Goal: Task Accomplishment & Management: Manage account settings

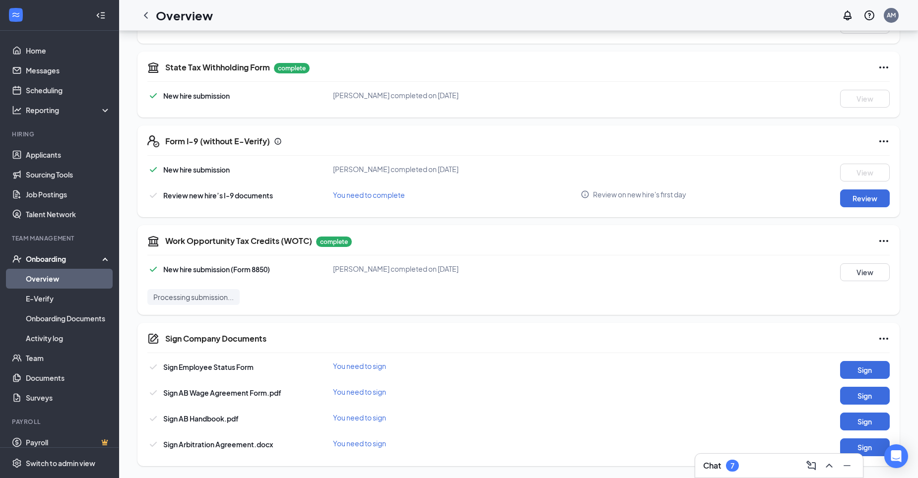
scroll to position [281, 0]
click at [46, 163] on link "Applicants" at bounding box center [68, 155] width 85 height 20
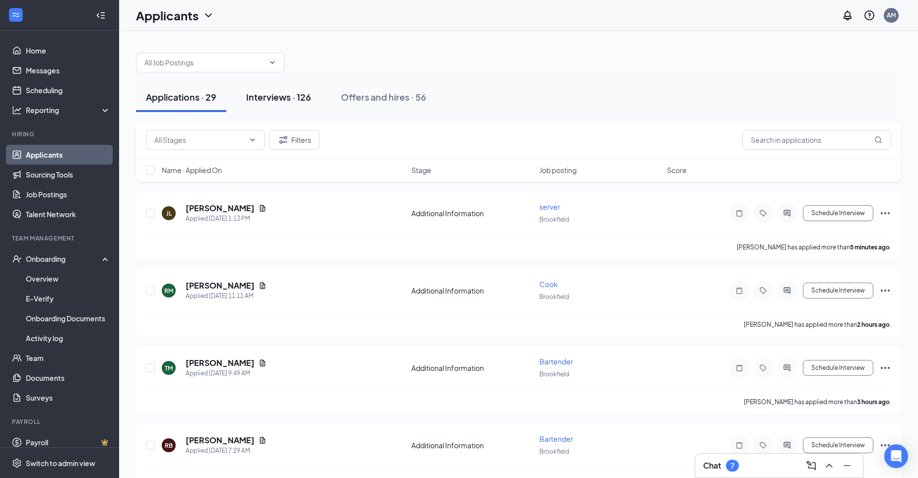
click at [288, 103] on button "Interviews · 126" at bounding box center [278, 97] width 85 height 30
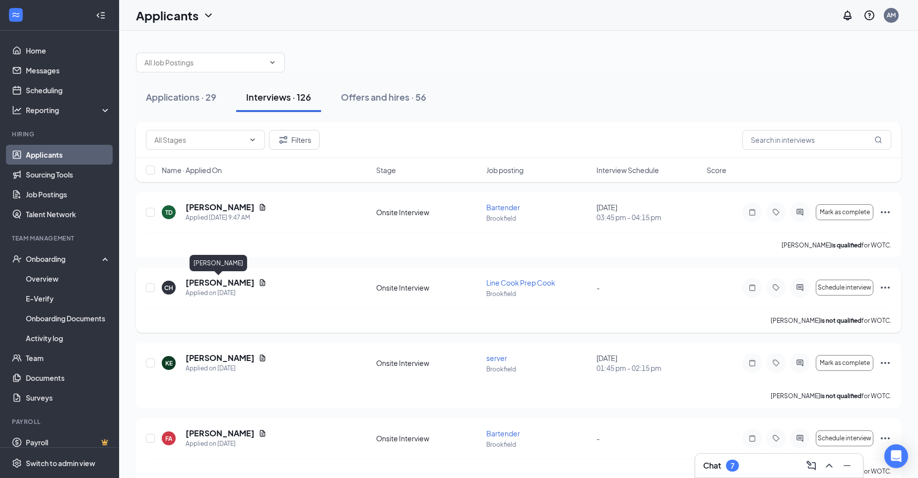
click at [242, 281] on h5 "[PERSON_NAME]" at bounding box center [220, 282] width 69 height 11
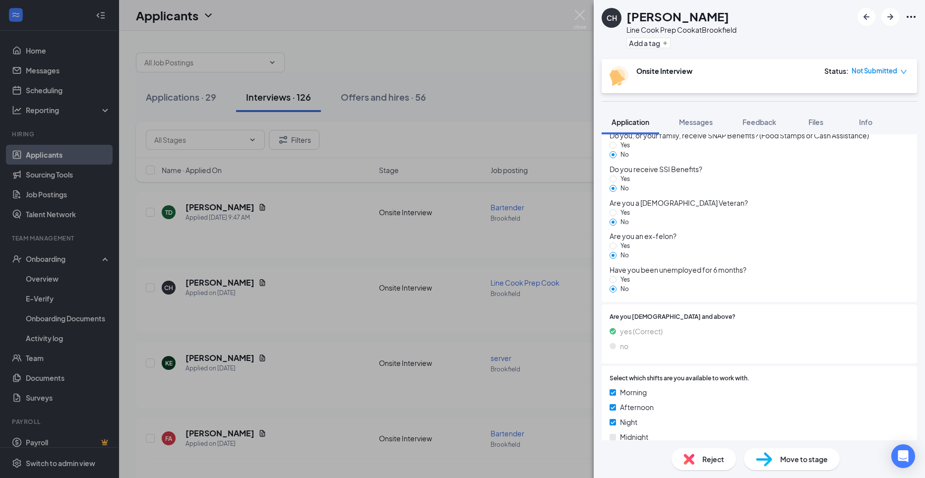
scroll to position [923, 0]
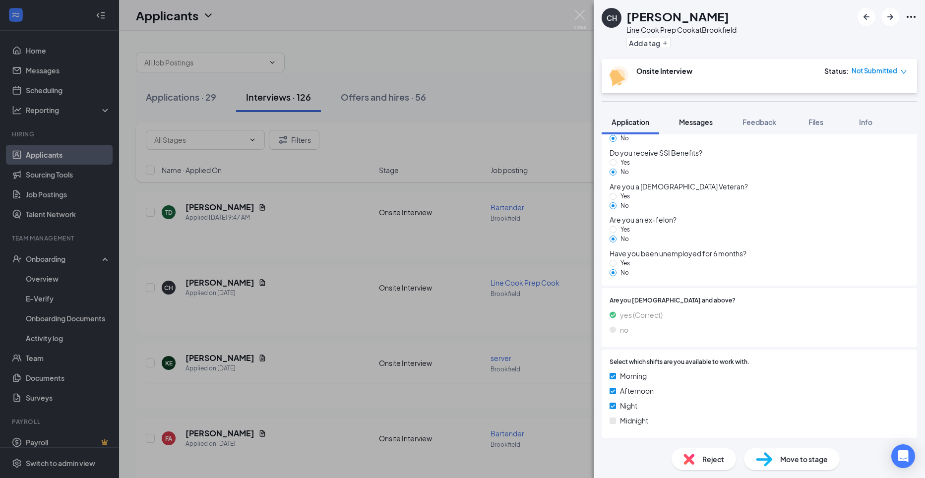
click at [717, 122] on button "Messages" at bounding box center [696, 122] width 54 height 25
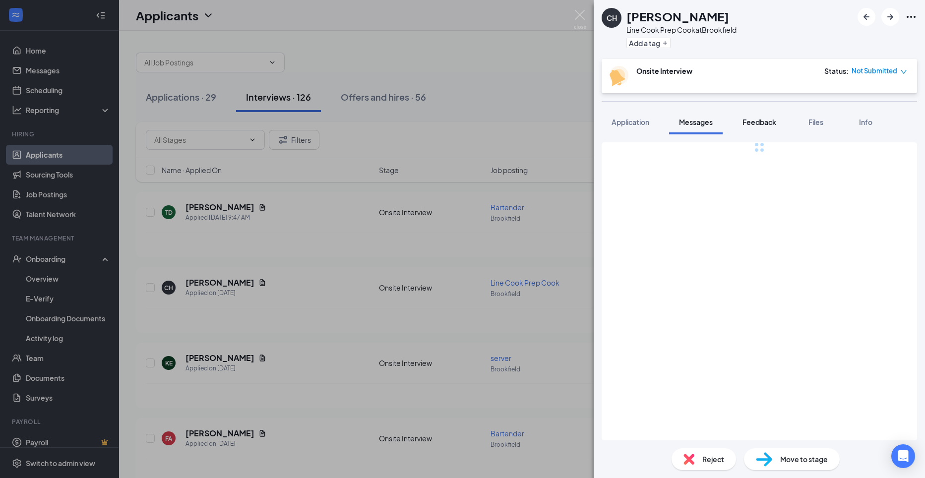
click at [755, 121] on span "Feedback" at bounding box center [760, 122] width 34 height 9
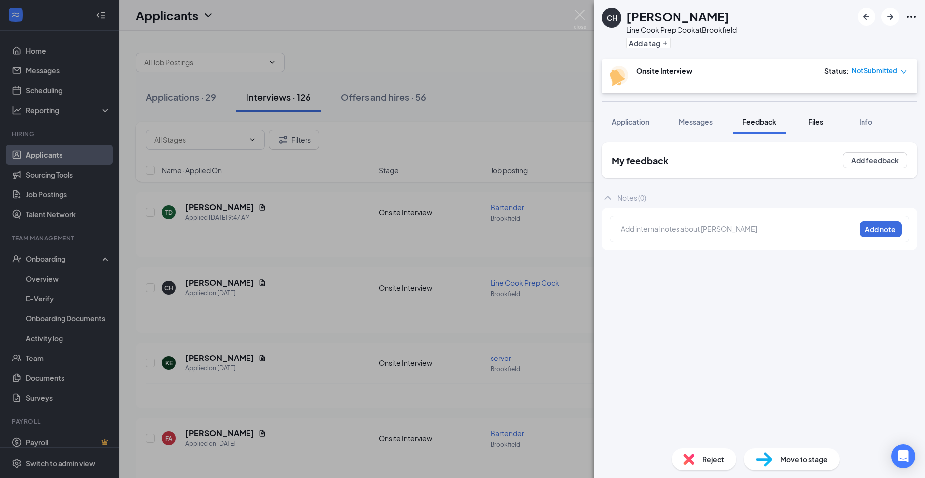
click at [812, 120] on span "Files" at bounding box center [816, 122] width 15 height 9
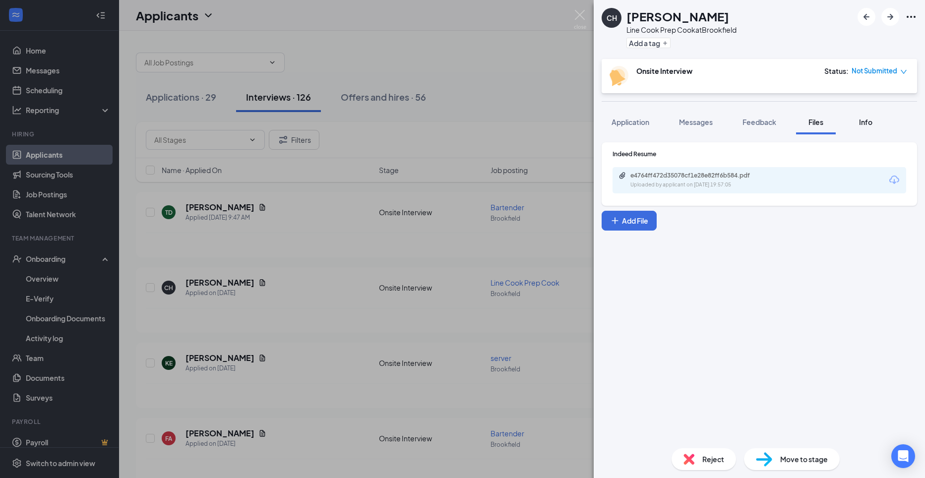
click at [861, 120] on span "Info" at bounding box center [865, 122] width 13 height 9
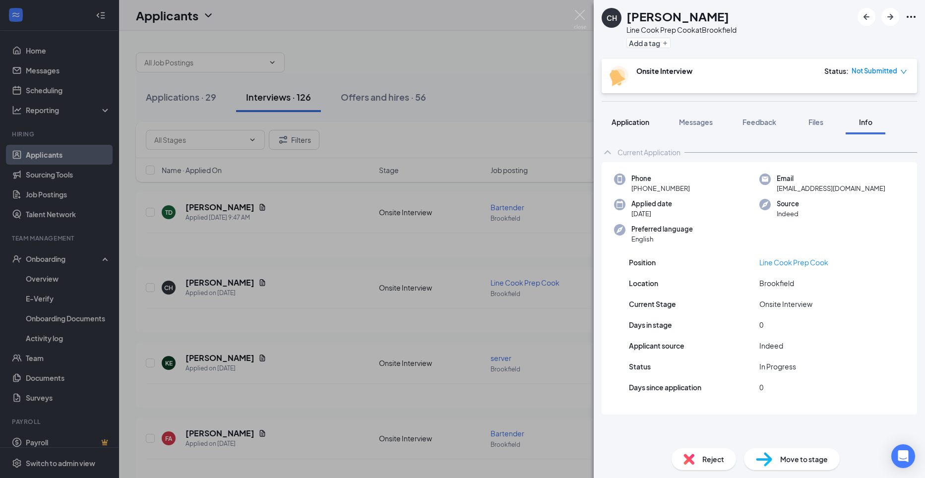
click at [644, 125] on span "Application" at bounding box center [631, 122] width 38 height 9
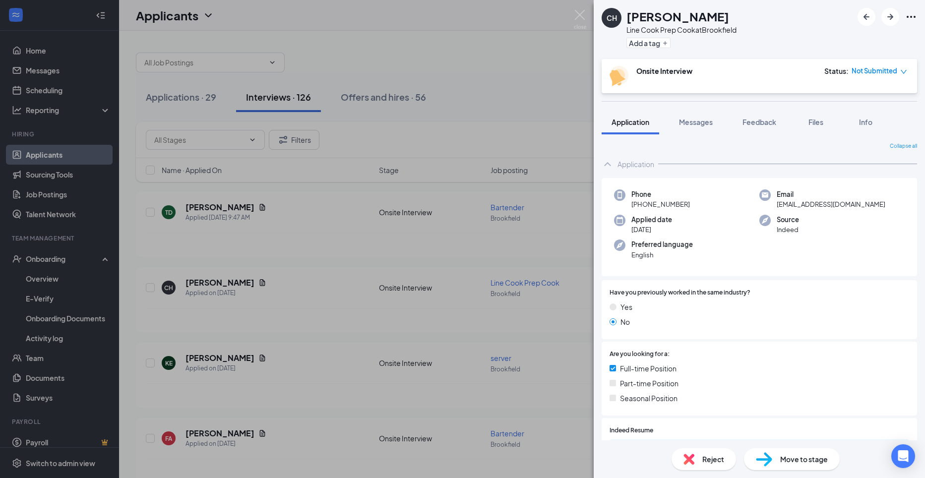
drag, startPoint x: 831, startPoint y: 131, endPoint x: 771, endPoint y: 54, distance: 97.9
click at [172, 13] on div "CH [PERSON_NAME] Line Cook Prep Cook at [GEOGRAPHIC_DATA] Add a tag Onsite Inte…" at bounding box center [462, 239] width 925 height 478
click at [218, 6] on div "CH [PERSON_NAME] Line Cook Prep Cook at [GEOGRAPHIC_DATA] Add a tag Onsite Inte…" at bounding box center [462, 239] width 925 height 478
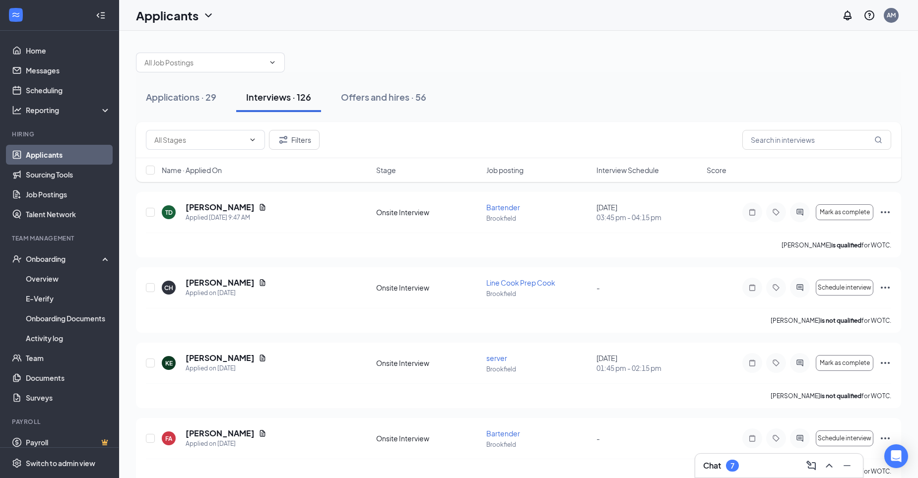
click at [57, 151] on link "Applicants" at bounding box center [68, 155] width 85 height 20
